Goal: Information Seeking & Learning: Check status

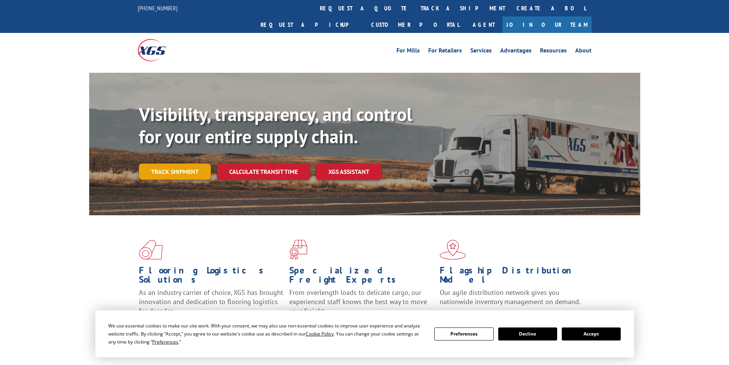
click at [176, 163] on link "Track shipment" at bounding box center [175, 171] width 72 height 16
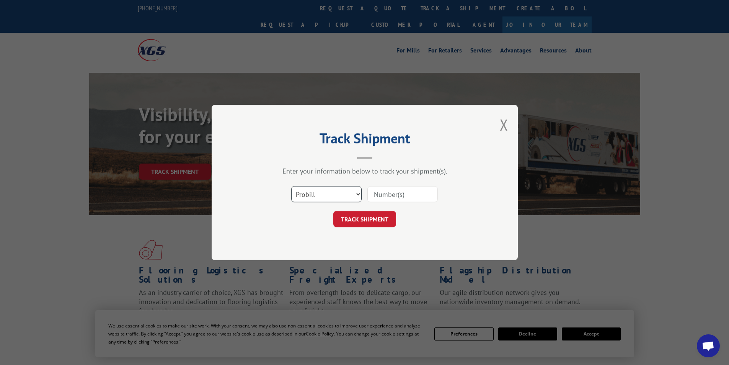
click at [335, 189] on select "Select category... Probill BOL PO" at bounding box center [326, 194] width 70 height 16
select select "po"
click at [291, 186] on select "Select category... Probill BOL PO" at bounding box center [326, 194] width 70 height 16
click at [409, 188] on input at bounding box center [403, 194] width 70 height 16
paste input "34674769"
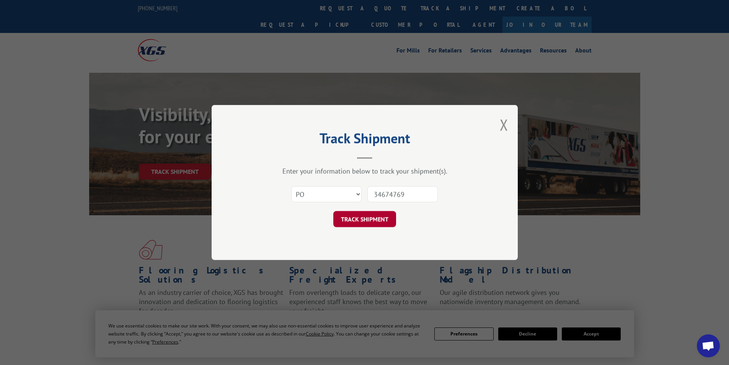
type input "34674769"
click at [368, 223] on button "TRACK SHIPMENT" at bounding box center [364, 219] width 63 height 16
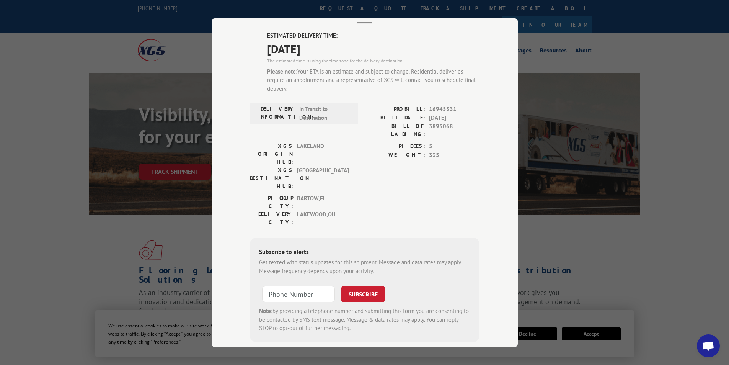
scroll to position [51, 0]
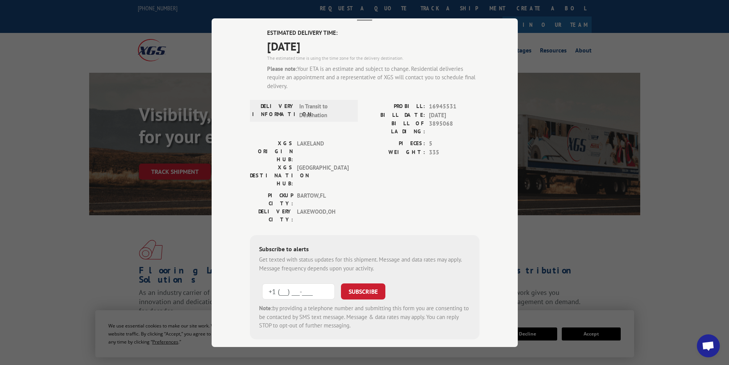
click at [270, 283] on input "+1 (___) ___-____" at bounding box center [298, 291] width 73 height 16
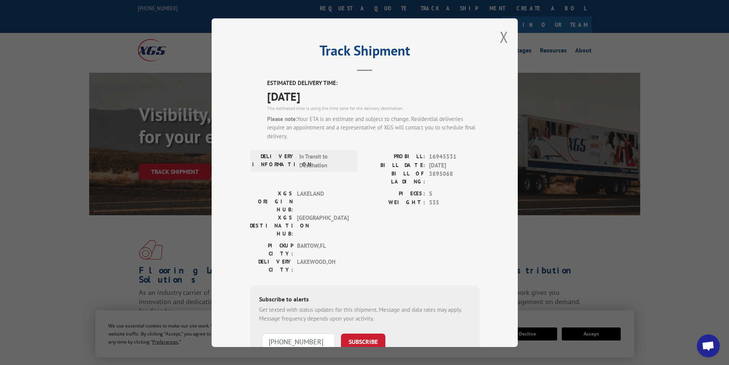
scroll to position [0, 0]
type input "[PHONE_NUMBER]"
click at [352, 335] on button "SUBSCRIBE" at bounding box center [363, 343] width 44 height 16
click at [500, 43] on button "Close modal" at bounding box center [504, 38] width 8 height 20
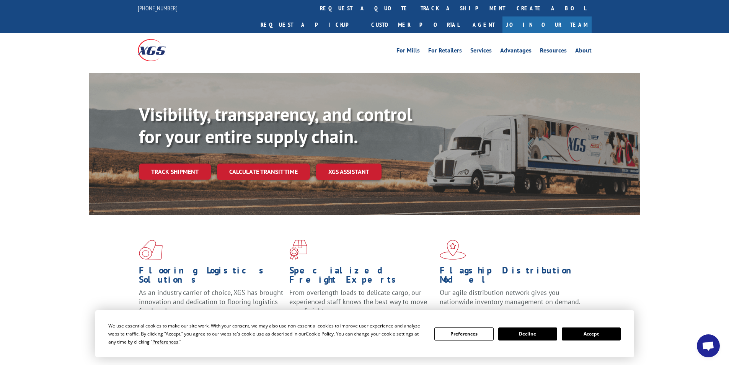
click at [536, 337] on button "Decline" at bounding box center [527, 333] width 59 height 13
